Goal: Register for event/course

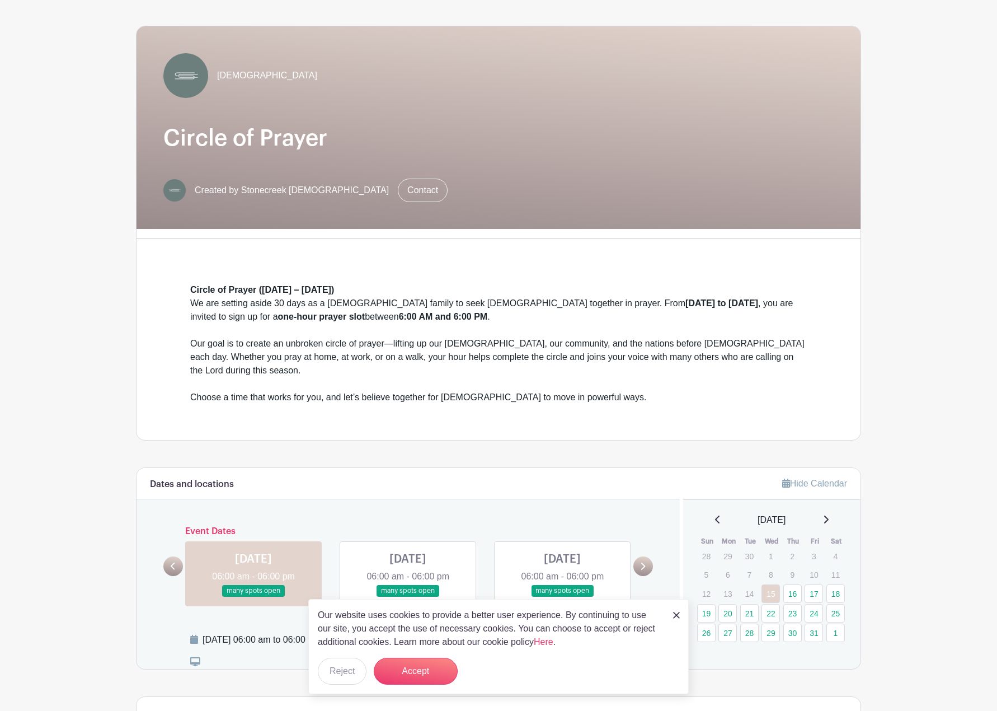
scroll to position [66, 0]
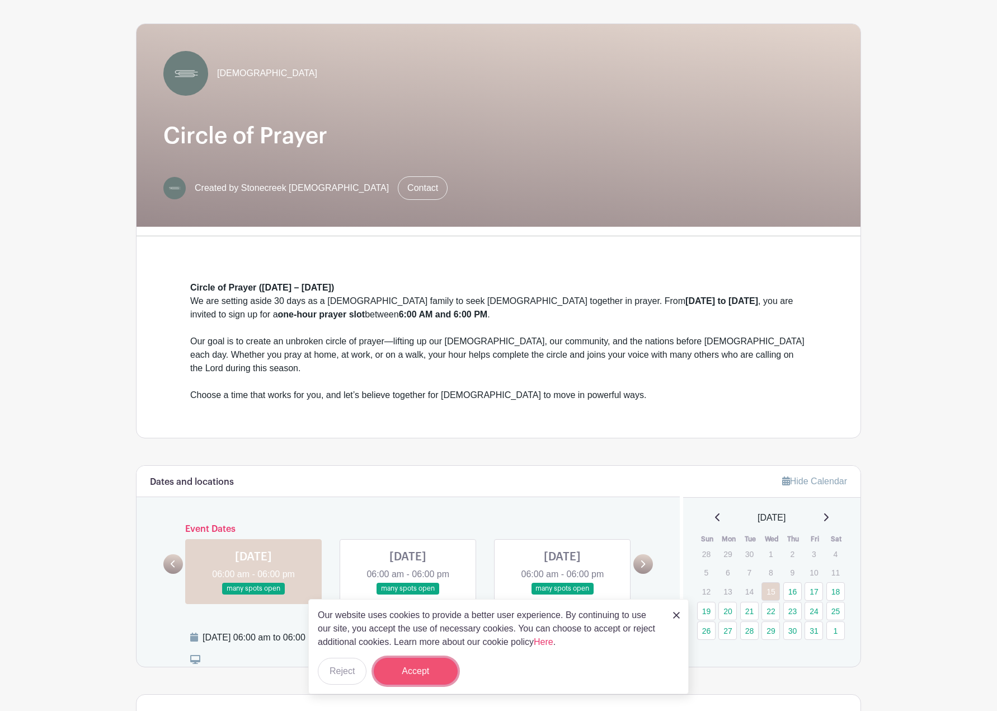
click at [424, 666] on button "Accept" at bounding box center [416, 671] width 84 height 27
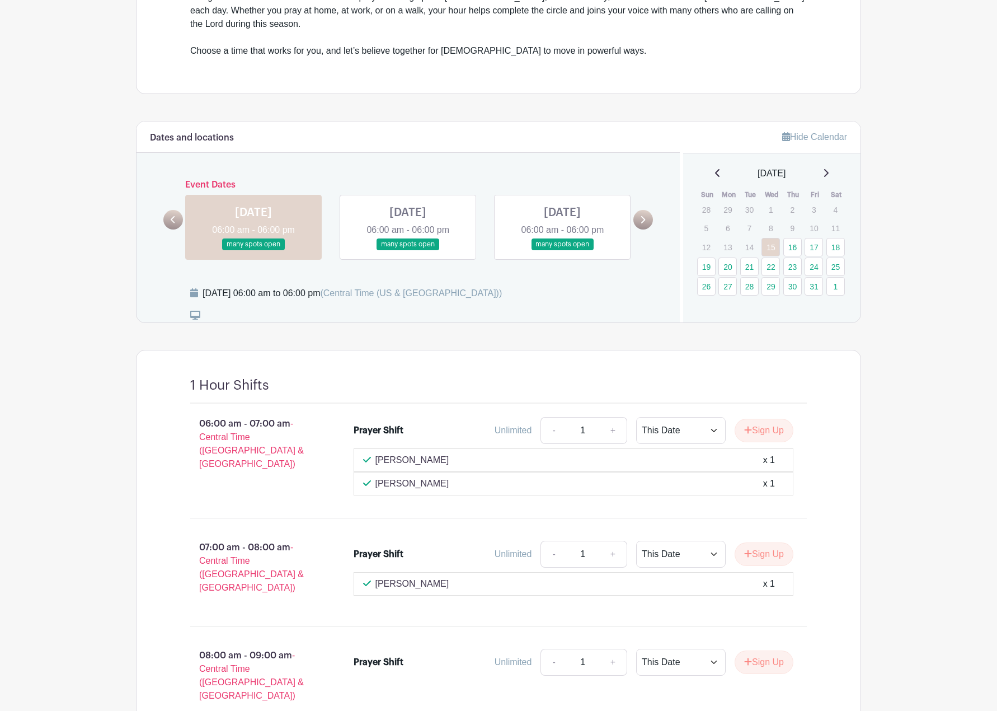
scroll to position [418, 0]
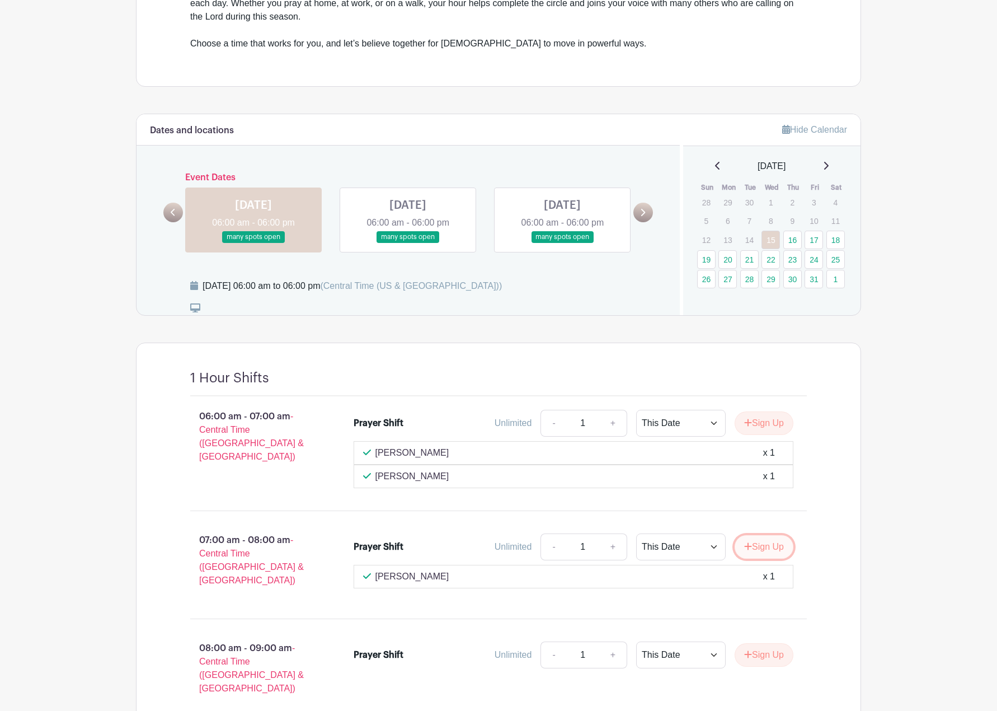
click at [757, 538] on button "Sign Up" at bounding box center [764, 547] width 59 height 24
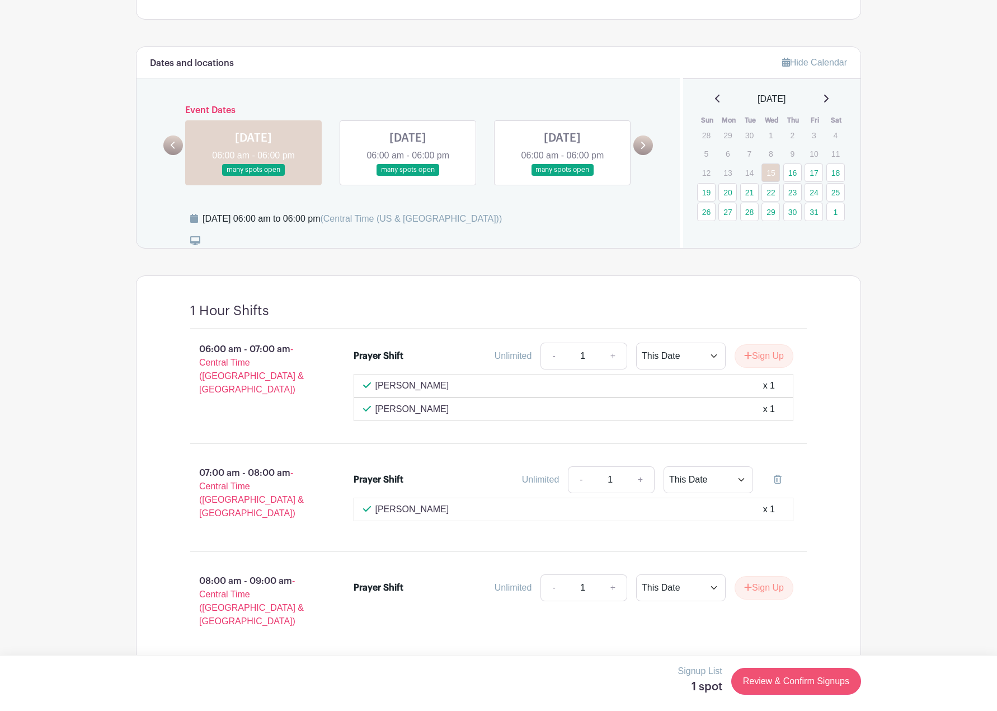
scroll to position [484, 0]
click at [791, 680] on link "Review & Confirm Signups" at bounding box center [797, 681] width 130 height 27
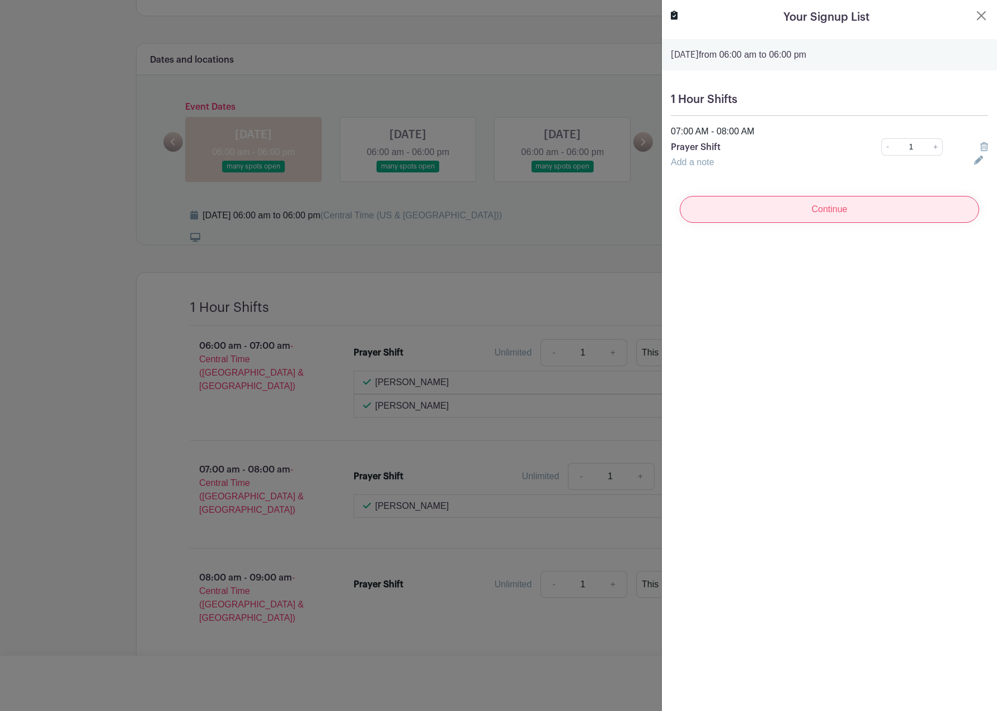
click at [823, 217] on input "Continue" at bounding box center [829, 209] width 299 height 27
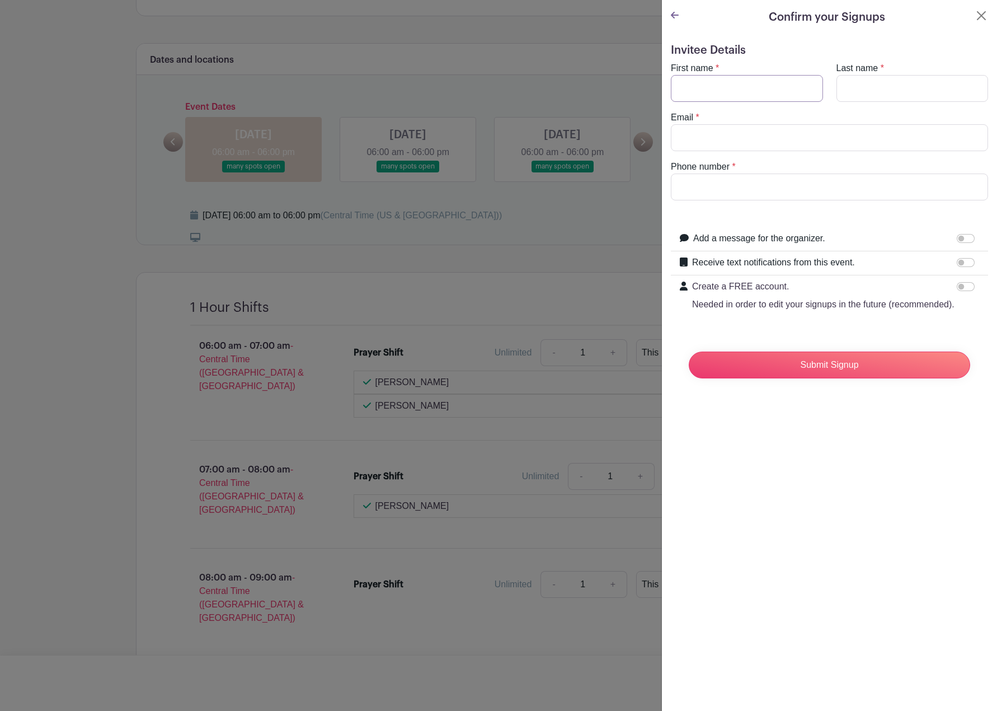
click at [755, 90] on input "First name" at bounding box center [747, 88] width 152 height 27
type input "[PERSON_NAME]"
type input "Pinblott"
type input "[EMAIL_ADDRESS][DOMAIN_NAME]"
click at [765, 190] on input "Phone number" at bounding box center [829, 187] width 317 height 27
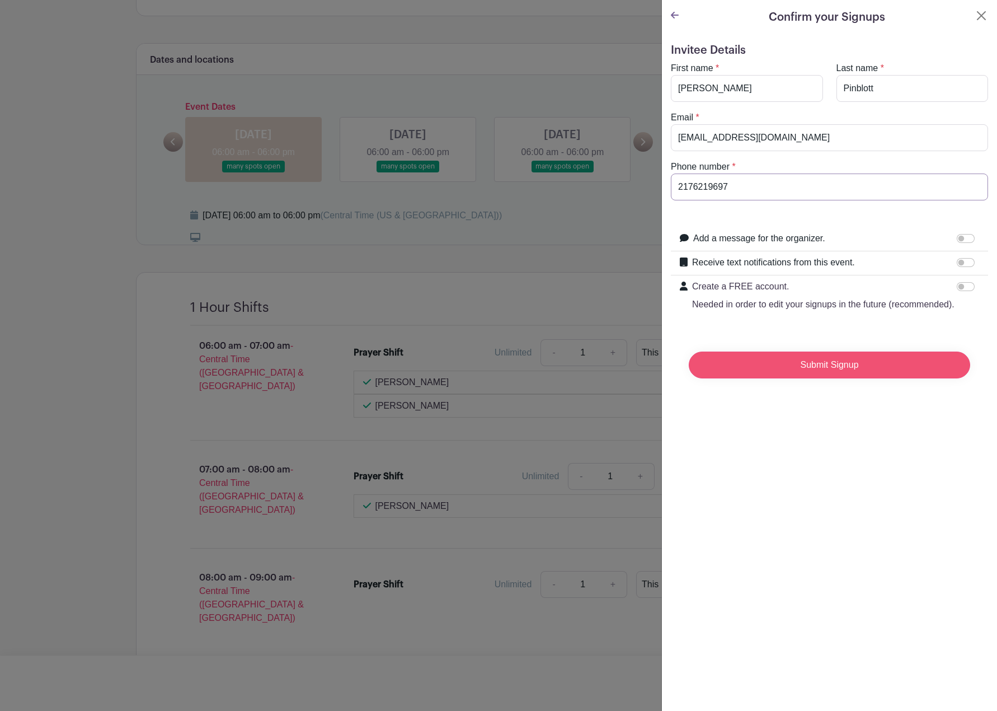
type input "2176219697"
click at [797, 369] on input "Submit Signup" at bounding box center [830, 365] width 282 height 27
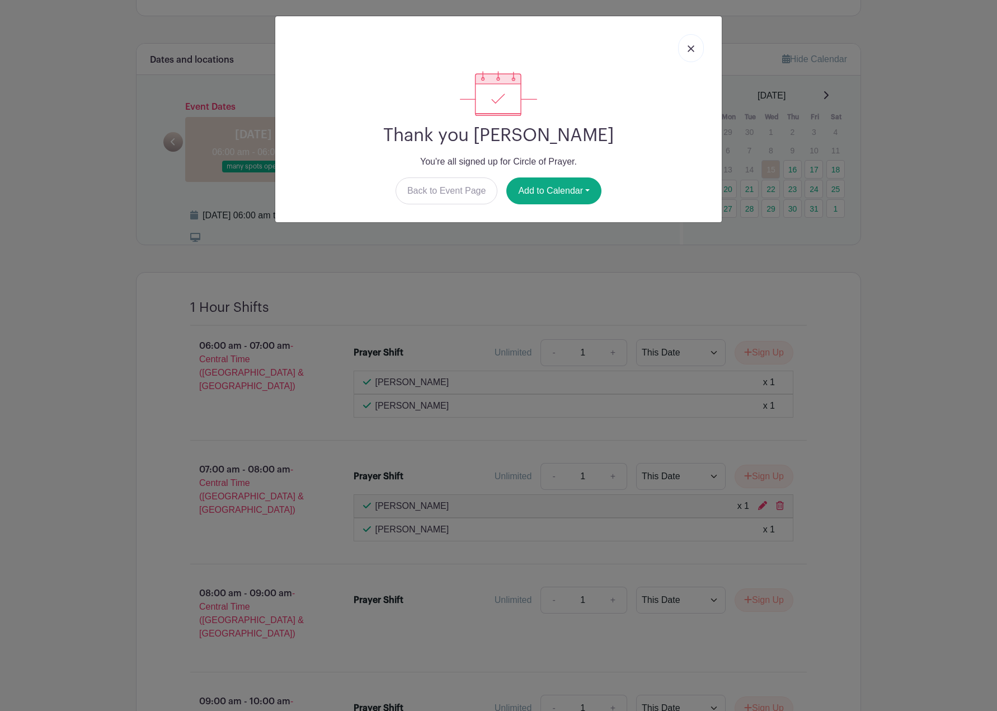
click at [695, 46] on link at bounding box center [691, 48] width 26 height 28
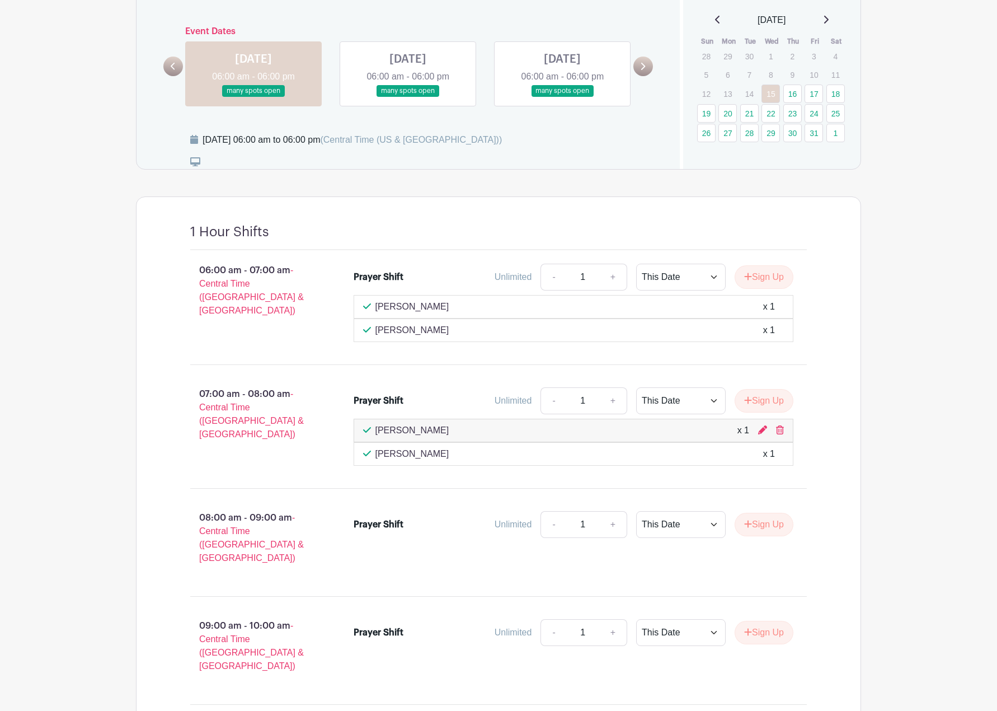
scroll to position [565, 0]
click at [759, 424] on icon at bounding box center [762, 428] width 9 height 9
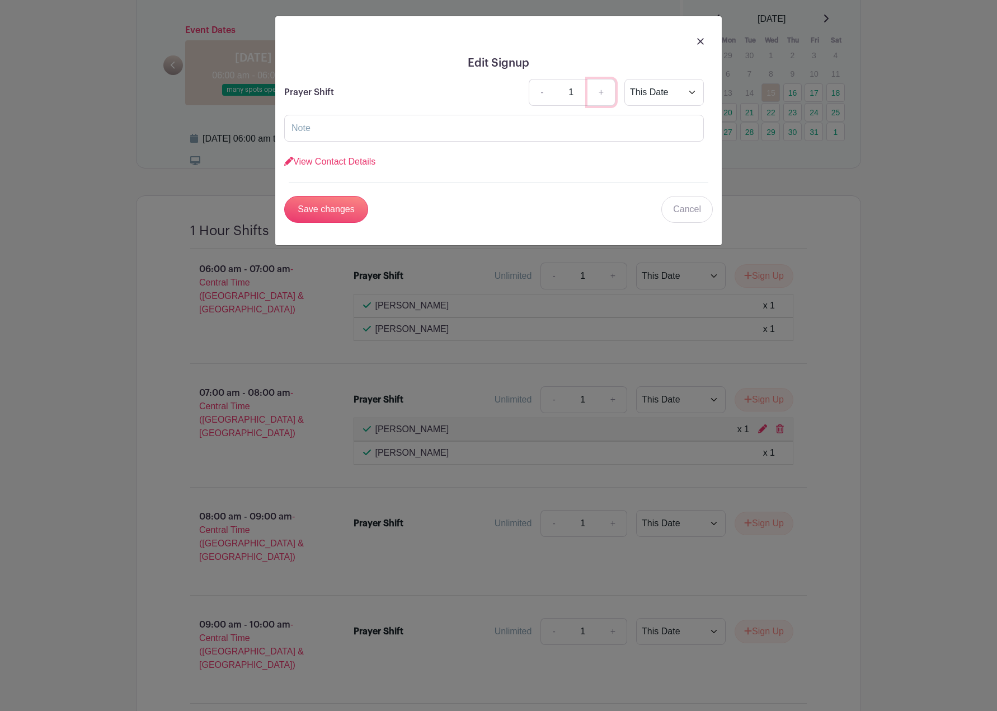
click at [602, 93] on link "+" at bounding box center [602, 92] width 28 height 27
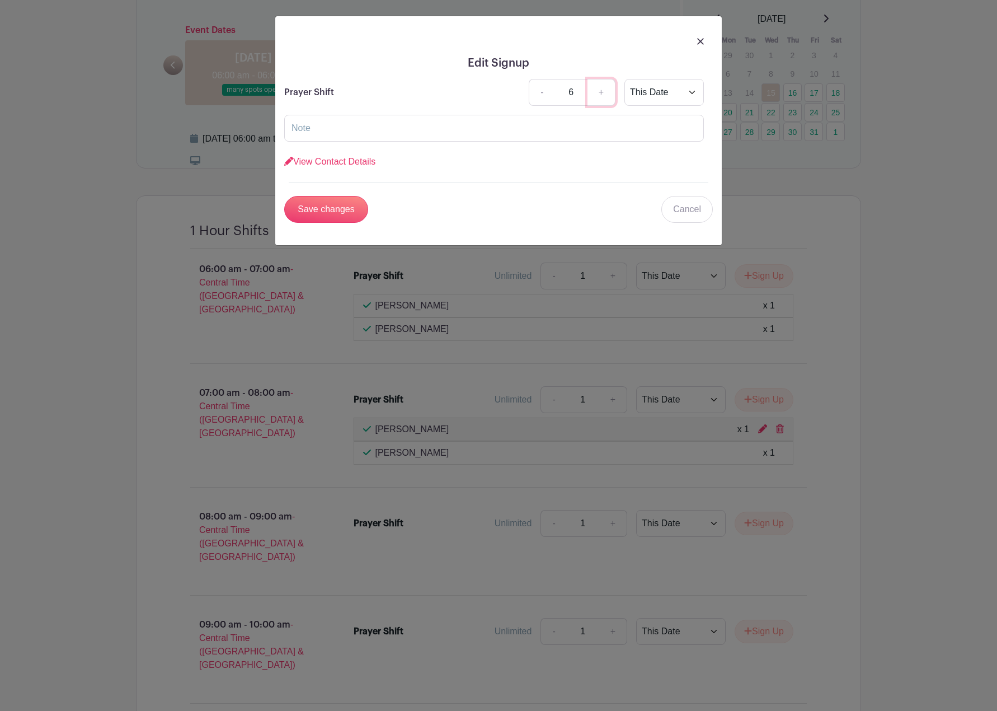
click at [602, 93] on link "+" at bounding box center [602, 92] width 28 height 27
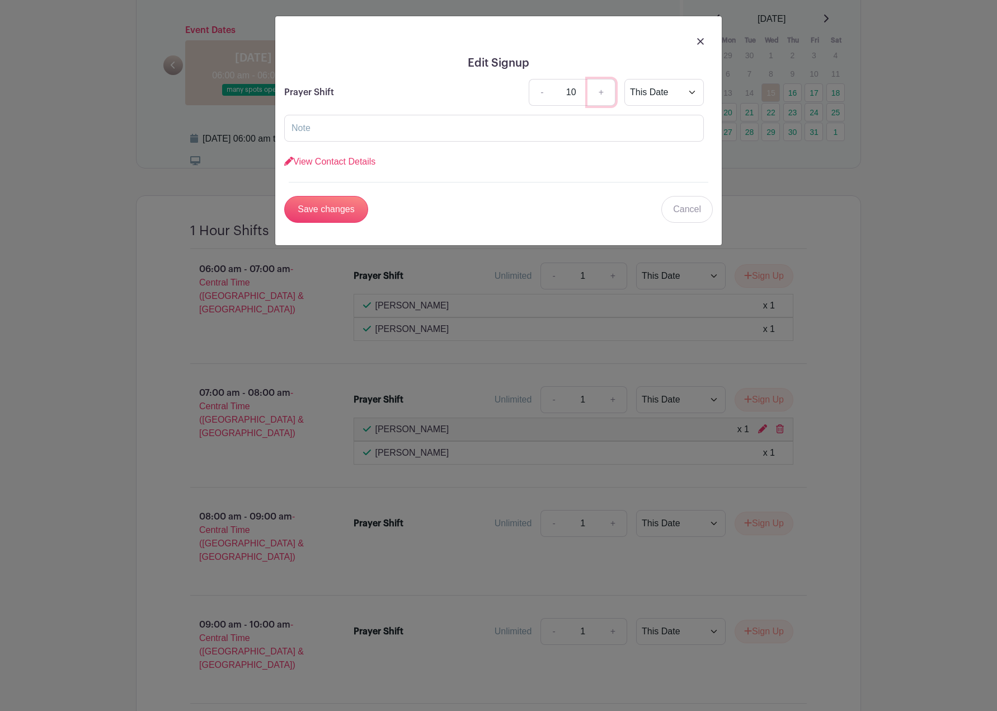
type input "11"
click at [686, 92] on select "This Date Select Dates" at bounding box center [664, 92] width 79 height 27
select select "select_dates"
click at [625, 79] on select "This Date Select Dates" at bounding box center [664, 92] width 79 height 27
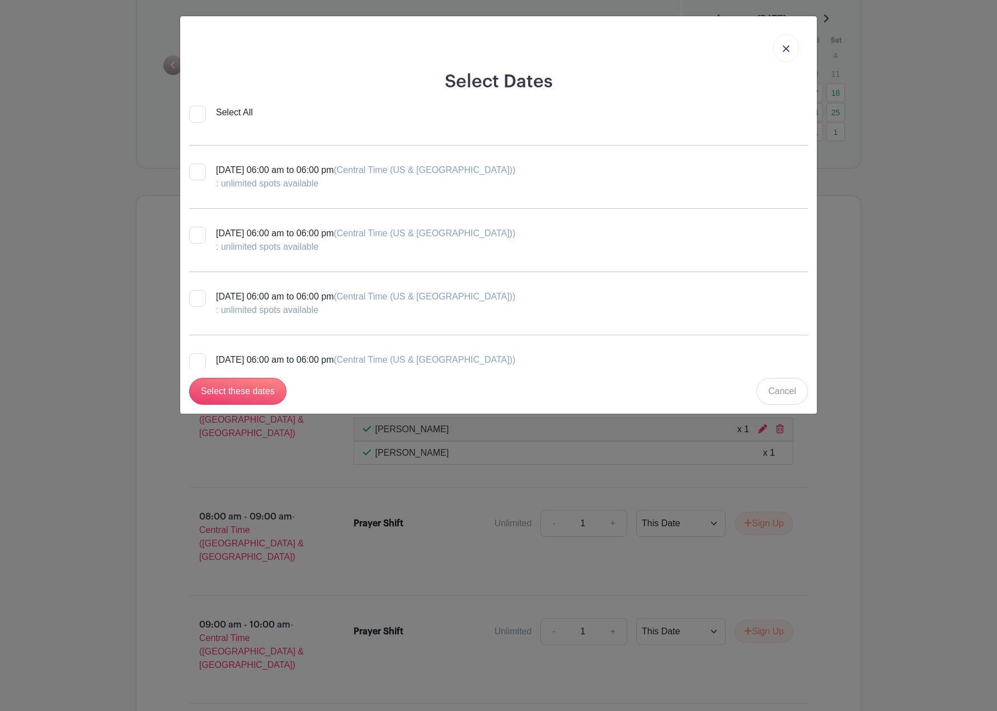
scroll to position [0, 0]
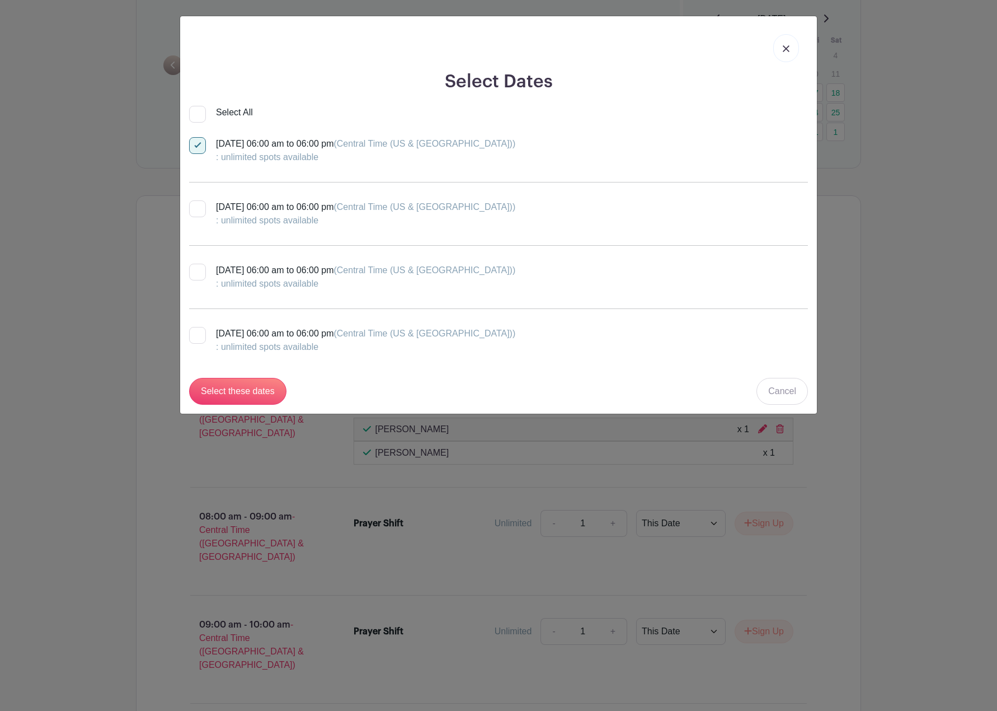
click at [200, 112] on input "Select All" at bounding box center [197, 114] width 17 height 17
checkbox input "true"
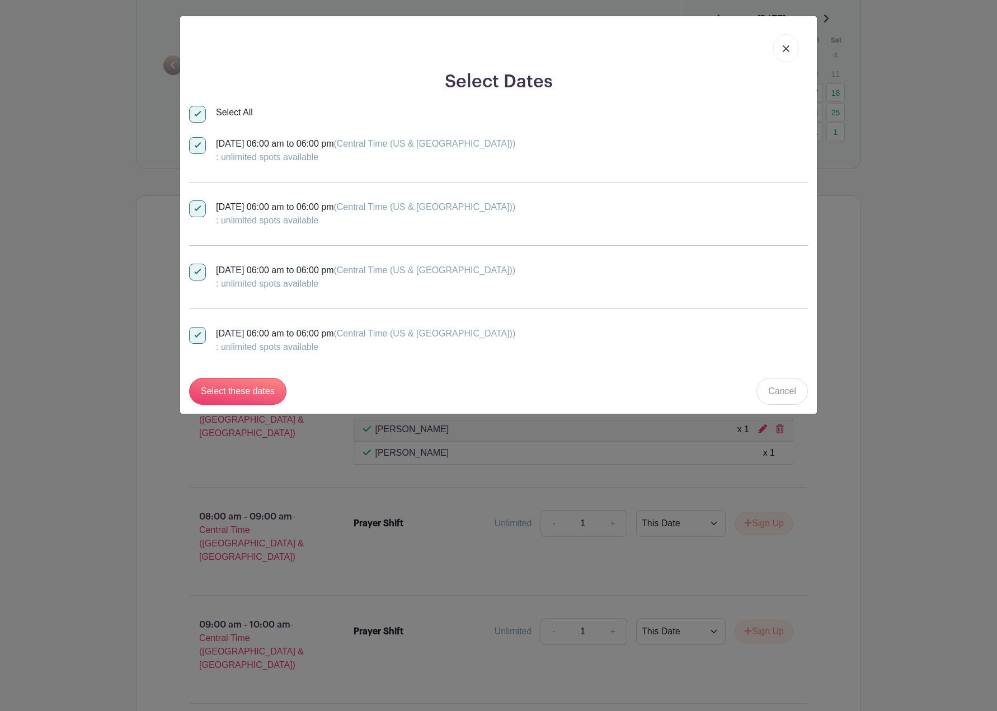
checkbox input "true"
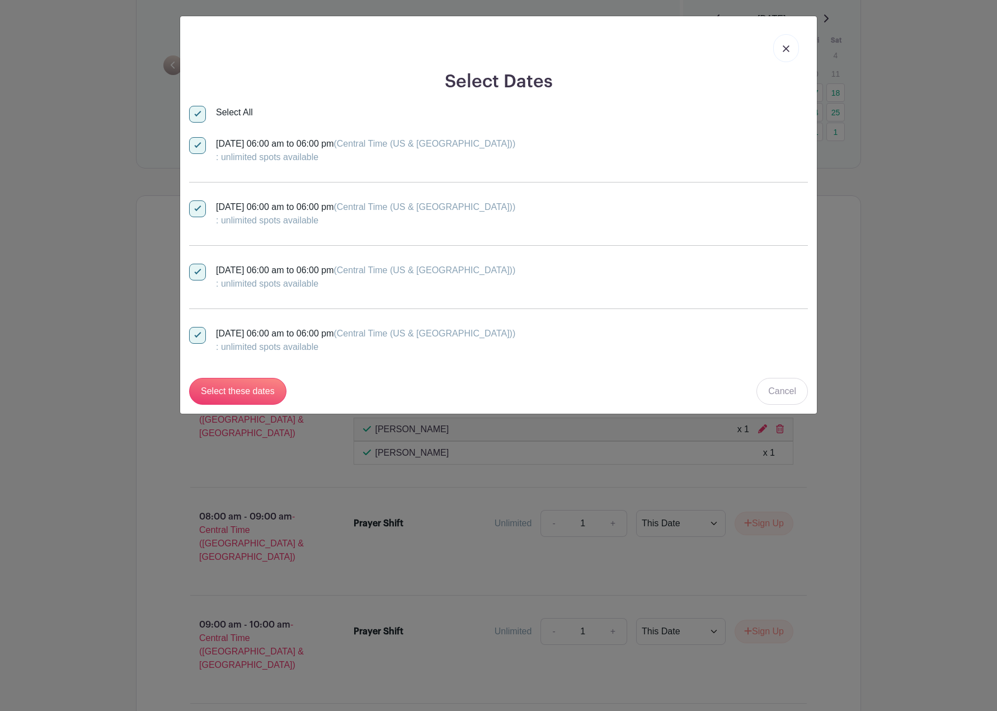
checkbox input "true"
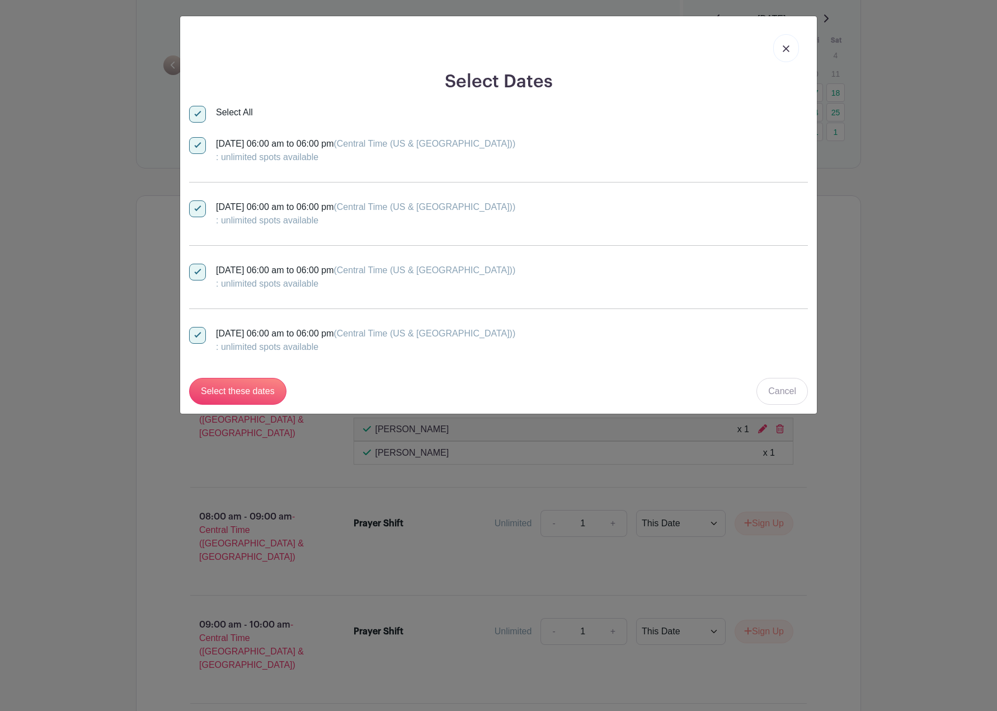
checkbox input "true"
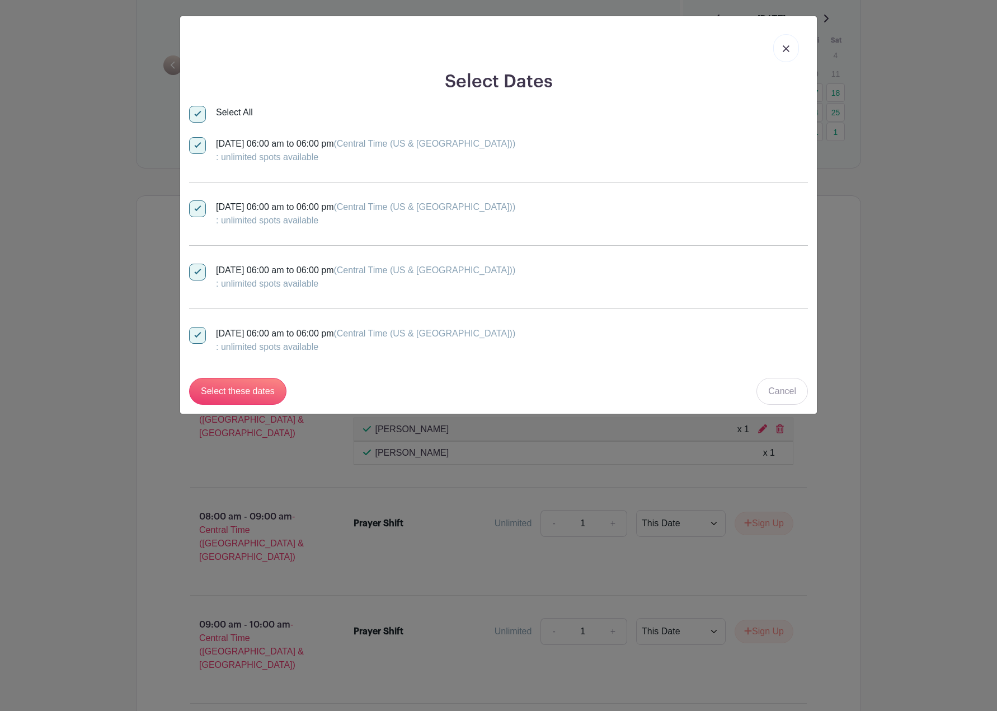
checkbox input "true"
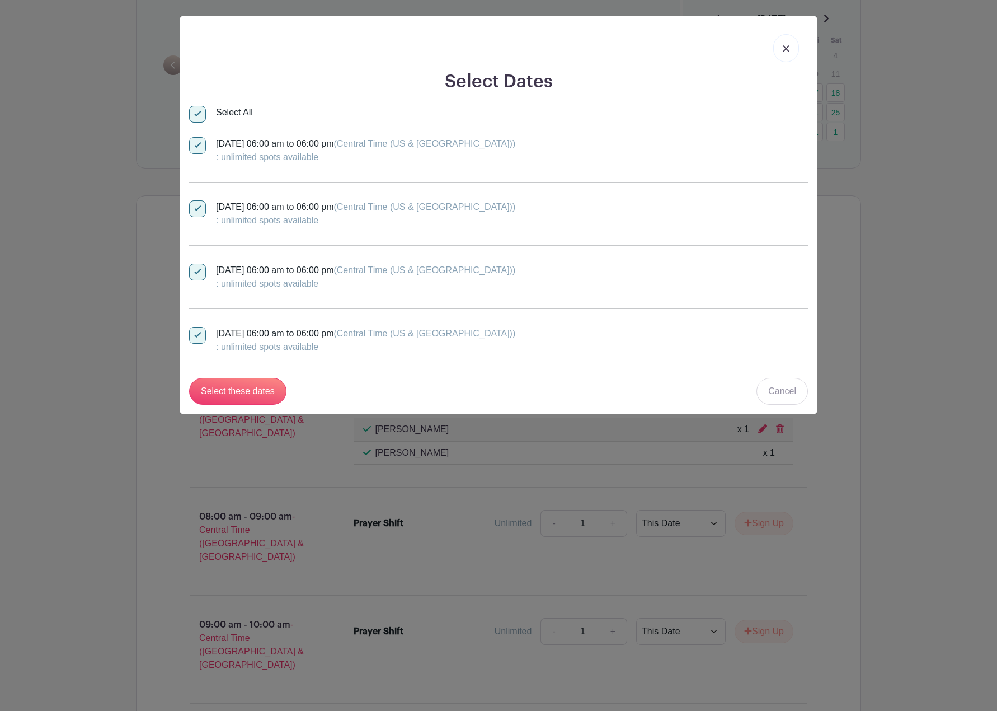
checkbox input "true"
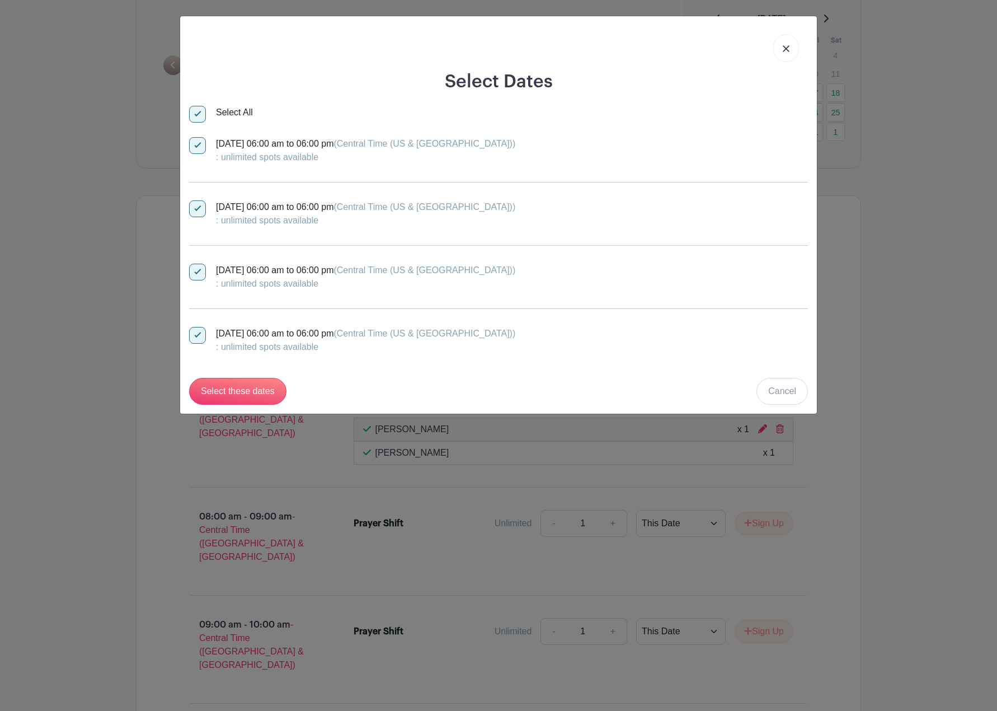
checkbox input "true"
click at [252, 384] on input "Select these dates" at bounding box center [237, 391] width 97 height 27
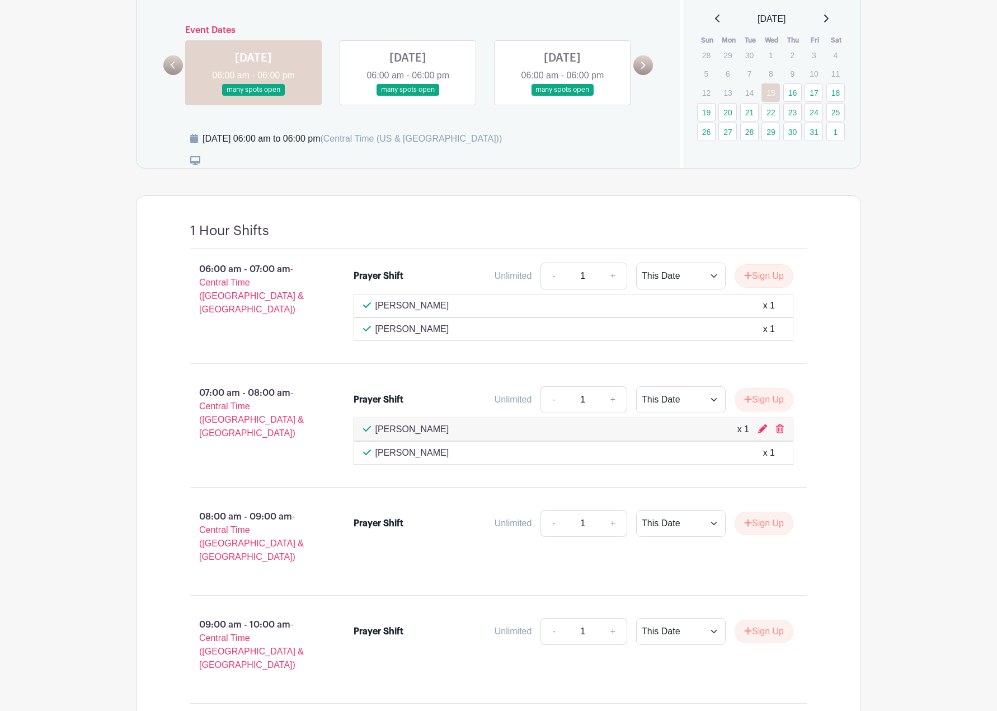
click at [408, 96] on link at bounding box center [408, 96] width 0 height 0
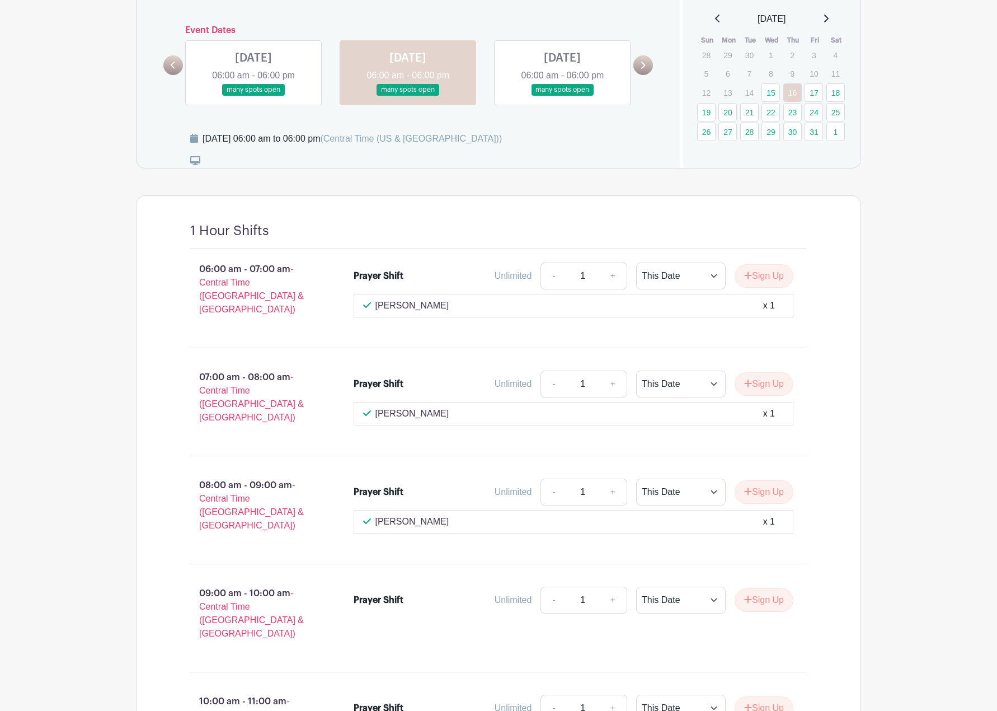
click at [563, 96] on link at bounding box center [563, 96] width 0 height 0
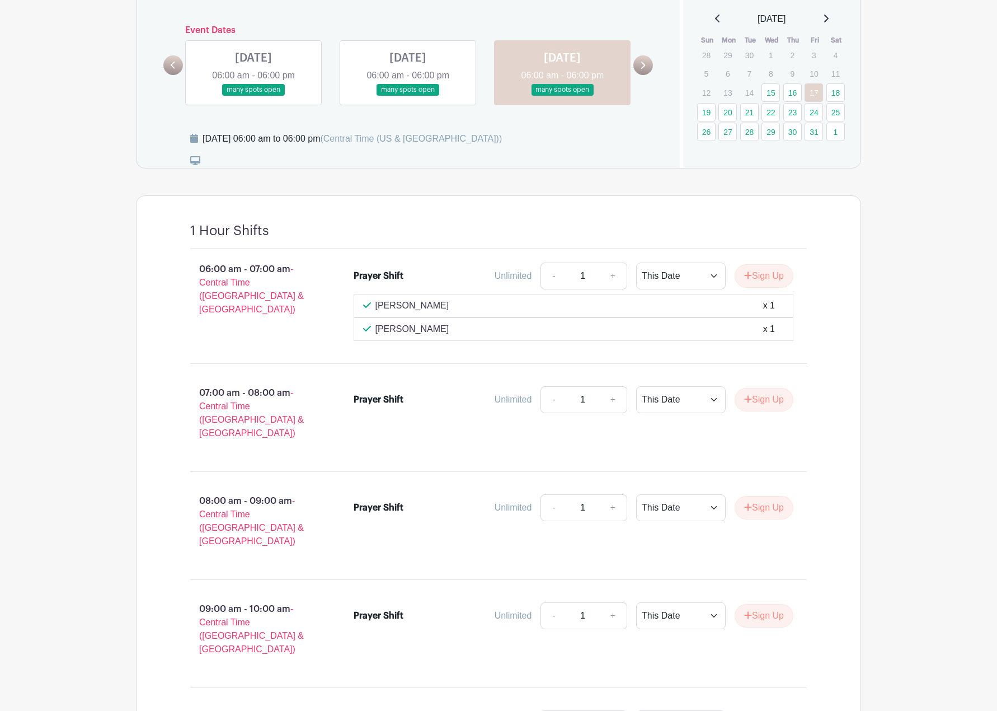
click at [640, 55] on link at bounding box center [644, 65] width 20 height 20
click at [166, 55] on link at bounding box center [173, 65] width 20 height 20
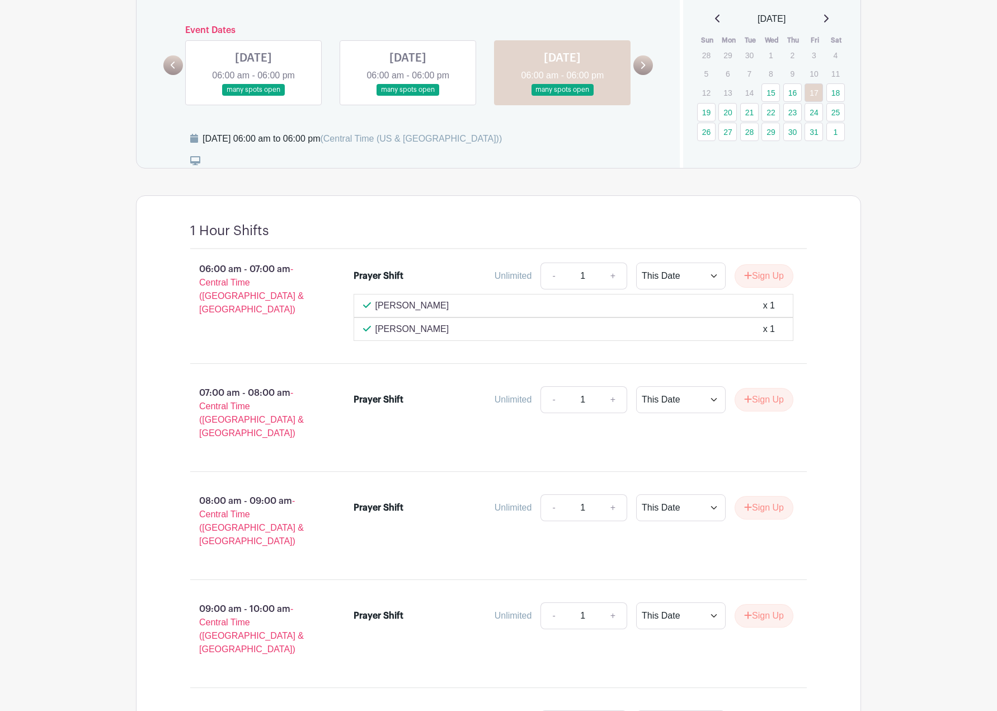
click at [166, 55] on link at bounding box center [173, 65] width 20 height 20
